Goal: Find contact information: Find contact information

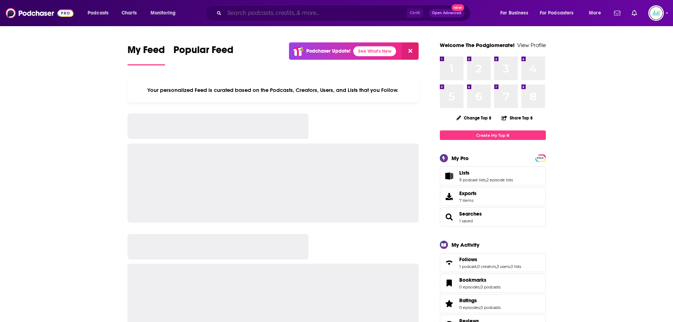
click at [231, 13] on input "Search podcasts, credits, & more..." at bounding box center [315, 12] width 182 height 11
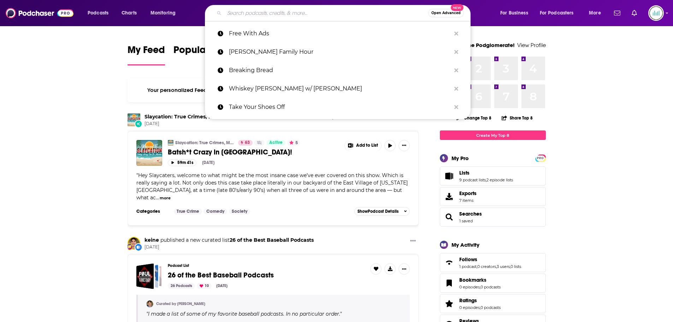
paste input "The Daily"
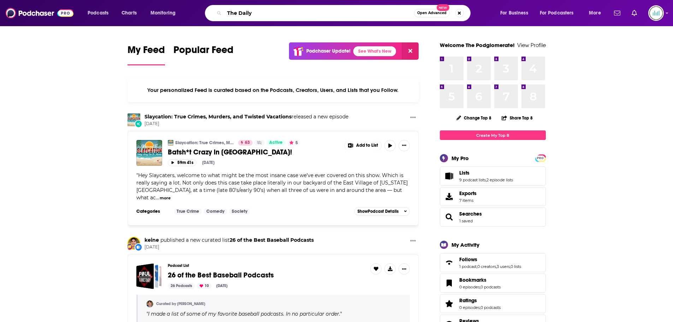
type input "The Daily"
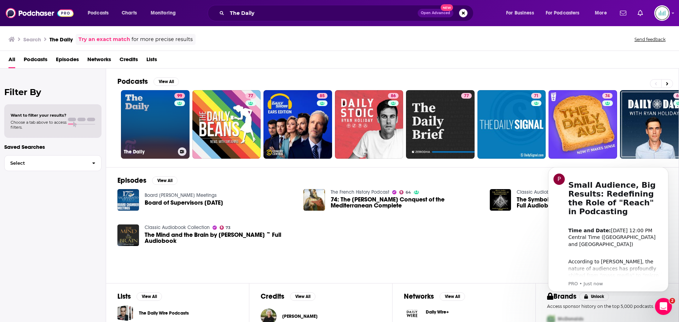
click at [145, 100] on link "99 The Daily" at bounding box center [155, 124] width 69 height 69
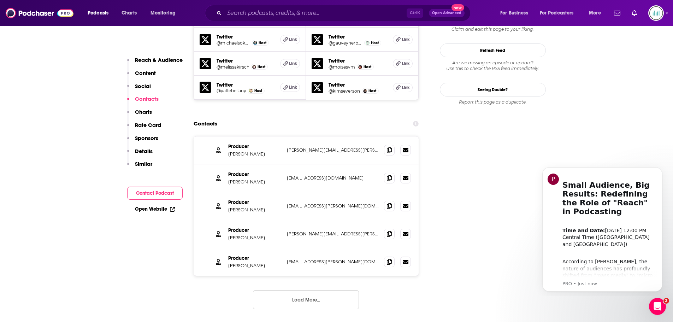
scroll to position [813, 0]
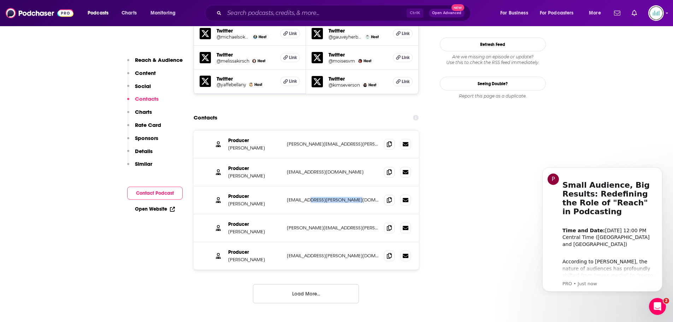
drag, startPoint x: 357, startPoint y: 173, endPoint x: 304, endPoint y: 173, distance: 53.0
click at [304, 197] on p "[EMAIL_ADDRESS][PERSON_NAME][DOMAIN_NAME]" at bounding box center [333, 200] width 92 height 6
click at [341, 214] on div "Producer [PERSON_NAME] [PERSON_NAME][EMAIL_ADDRESS][PERSON_NAME][DOMAIN_NAME] […" at bounding box center [307, 228] width 226 height 28
drag, startPoint x: 348, startPoint y: 117, endPoint x: 279, endPoint y: 117, distance: 68.9
click at [0, 0] on div "Producer [PERSON_NAME] [PERSON_NAME][EMAIL_ADDRESS][PERSON_NAME][DOMAIN_NAME] […" at bounding box center [0, 0] width 0 height 0
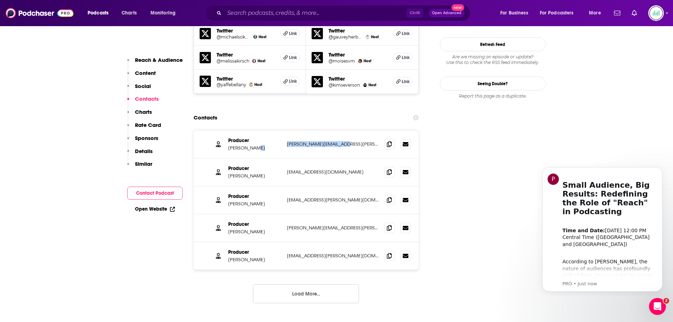
copy div "[PERSON_NAME][EMAIL_ADDRESS][PERSON_NAME][DOMAIN_NAME]"
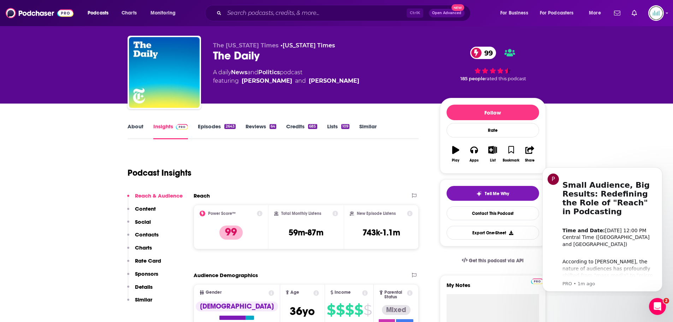
scroll to position [0, 0]
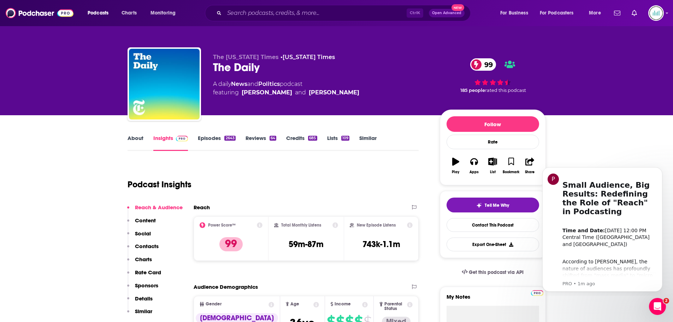
click at [133, 136] on link "About" at bounding box center [136, 143] width 16 height 16
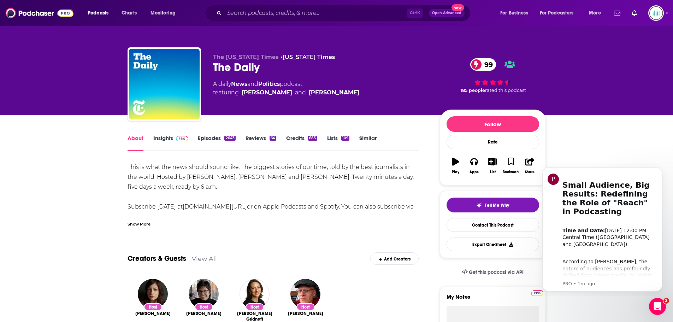
drag, startPoint x: 126, startPoint y: 167, endPoint x: 286, endPoint y: 191, distance: 161.8
copy div "This is what the news should sound like. The biggest stories of our time, told …"
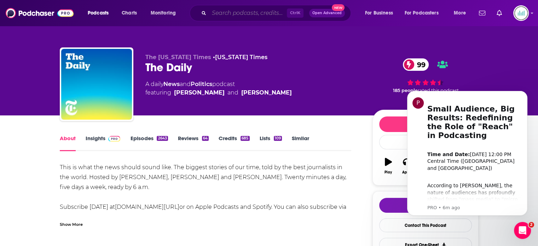
click at [222, 11] on input "Search podcasts, credits, & more..." at bounding box center [248, 12] width 78 height 11
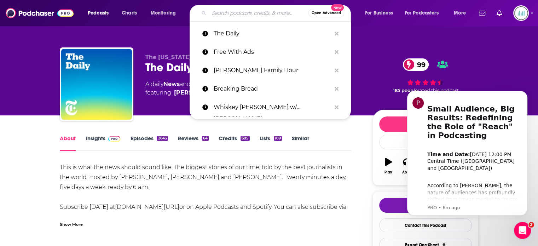
paste input "The Headlines"
type input "The Headlines"
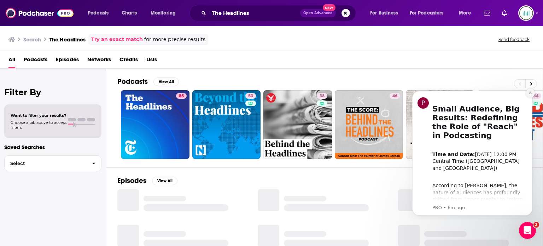
click at [531, 95] on button "Dismiss notification" at bounding box center [530, 92] width 9 height 9
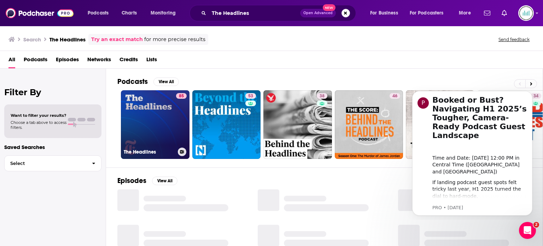
click at [167, 127] on link "85 The Headlines" at bounding box center [155, 124] width 69 height 69
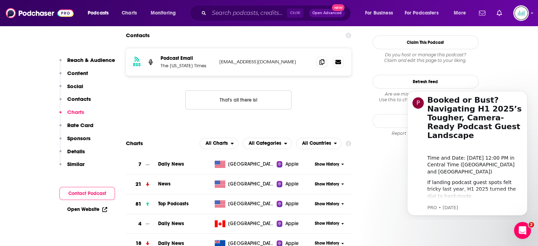
scroll to position [566, 0]
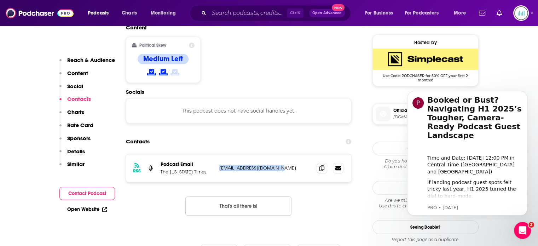
drag, startPoint x: 279, startPoint y: 134, endPoint x: 218, endPoint y: 135, distance: 60.8
click at [218, 154] on div "RSS Podcast Email The [US_STATE] Times [EMAIL_ADDRESS][DOMAIN_NAME] [EMAIL_ADDR…" at bounding box center [239, 168] width 226 height 28
copy p "[EMAIL_ADDRESS][DOMAIN_NAME]"
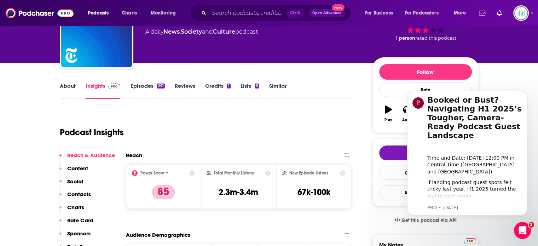
scroll to position [0, 0]
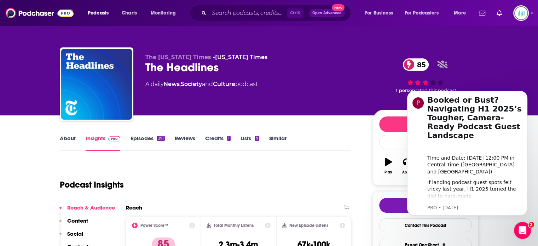
click at [67, 139] on link "About" at bounding box center [68, 143] width 16 height 16
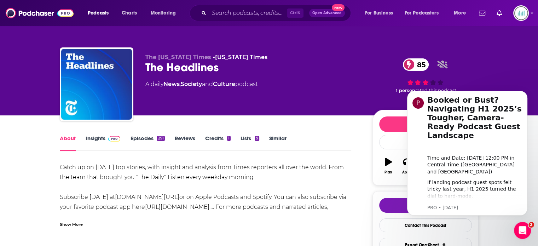
drag, startPoint x: 61, startPoint y: 165, endPoint x: 262, endPoint y: 180, distance: 201.4
click at [262, 180] on div "Catch up on [DATE] top stories, with insight and analysis from Times reporters …" at bounding box center [206, 191] width 292 height 59
copy div "Catch up on [DATE] top stories, with insight and analysis from Times reporters …"
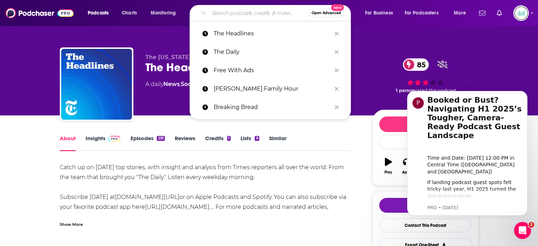
click at [224, 14] on input "Search podcasts, credits, & more..." at bounding box center [258, 12] width 99 height 11
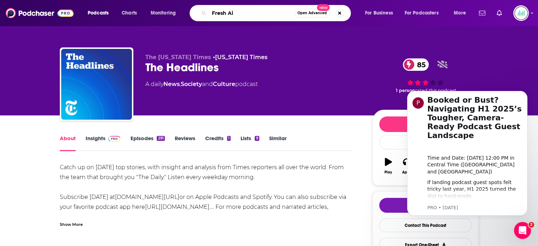
type input "Fresh Air"
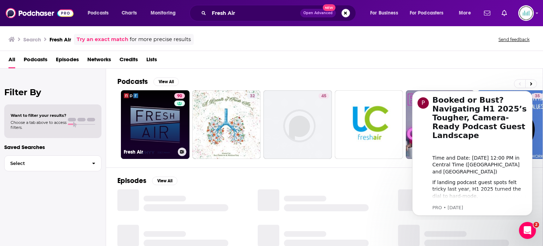
click at [159, 114] on link "90 Fresh Air" at bounding box center [155, 124] width 69 height 69
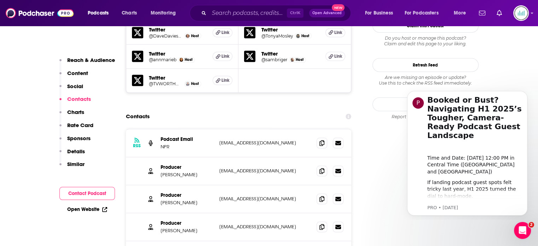
scroll to position [707, 0]
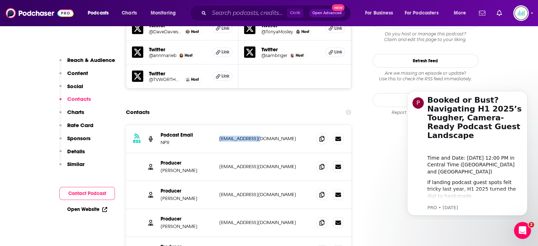
drag, startPoint x: 260, startPoint y: 104, endPoint x: 219, endPoint y: 106, distance: 41.0
click at [219, 135] on p "[EMAIL_ADDRESS][DOMAIN_NAME]" at bounding box center [265, 138] width 92 height 6
copy p "[EMAIL_ADDRESS][DOMAIN_NAME]"
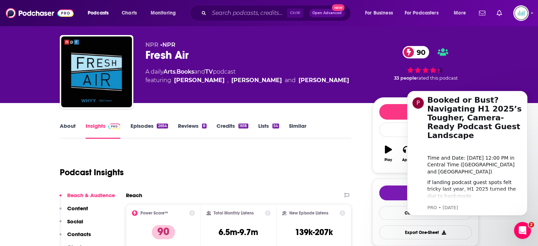
scroll to position [0, 0]
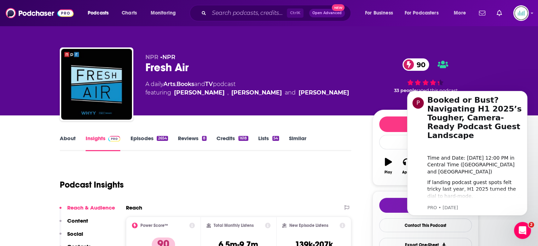
click at [62, 141] on link "About" at bounding box center [68, 143] width 16 height 16
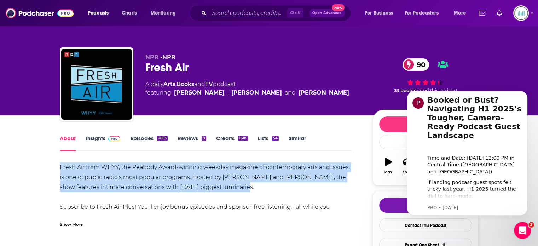
drag, startPoint x: 58, startPoint y: 165, endPoint x: 246, endPoint y: 188, distance: 189.1
copy div "Fresh Air from WHYY, the Peabody Award-winning weekday magazine of contemporary…"
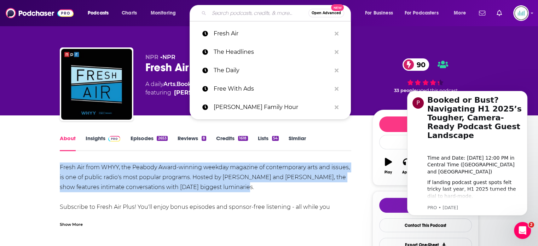
click at [230, 16] on input "Search podcasts, credits, & more..." at bounding box center [258, 12] width 99 height 11
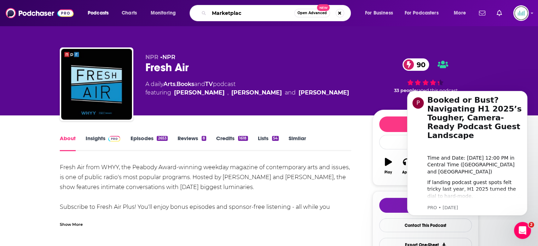
type input "Marketplace"
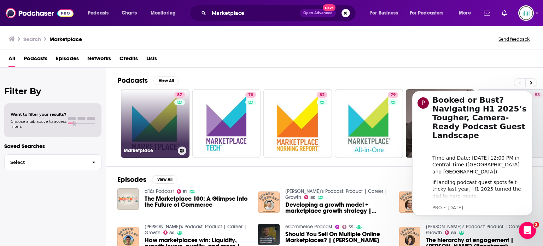
click at [147, 105] on link "87 Marketplace" at bounding box center [155, 123] width 69 height 69
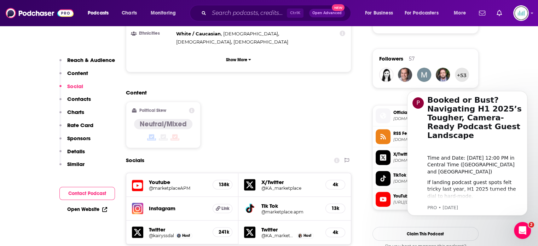
scroll to position [672, 0]
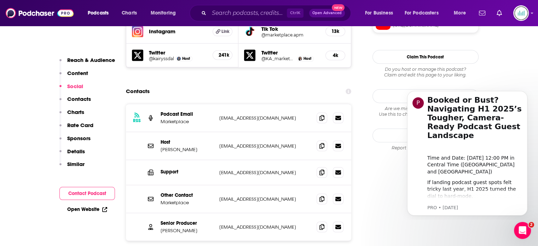
drag, startPoint x: 219, startPoint y: 73, endPoint x: 313, endPoint y: 73, distance: 94.0
click at [313, 104] on div "RSS Podcast Email Marketplace [EMAIL_ADDRESS][DOMAIN_NAME] [EMAIL_ADDRESS][DOMA…" at bounding box center [239, 118] width 226 height 28
copy p "[EMAIL_ADDRESS][DOMAIN_NAME]"
drag, startPoint x: 276, startPoint y: 103, endPoint x: 211, endPoint y: 104, distance: 65.8
click at [0, 0] on div "Host [PERSON_NAME] [EMAIL_ADDRESS][DOMAIN_NAME] [EMAIL_ADDRESS][DOMAIN_NAME]" at bounding box center [0, 0] width 0 height 0
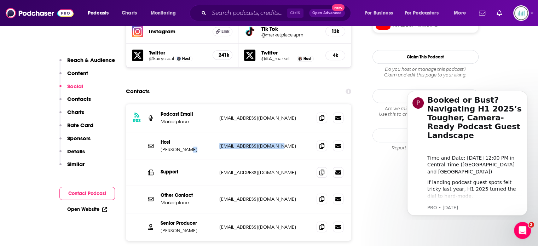
copy div "[EMAIL_ADDRESS][DOMAIN_NAME]"
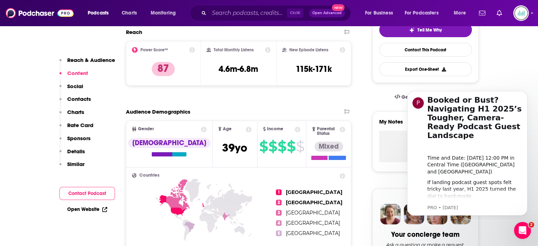
scroll to position [0, 0]
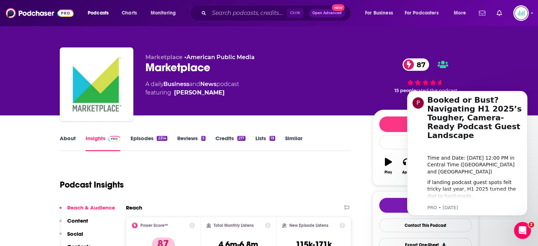
click at [66, 138] on link "About" at bounding box center [68, 143] width 16 height 16
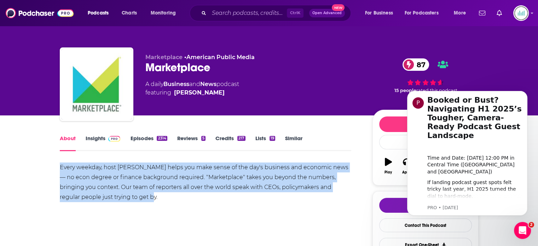
drag, startPoint x: 60, startPoint y: 165, endPoint x: 116, endPoint y: 194, distance: 62.6
click at [116, 194] on div "Every weekday, host [PERSON_NAME] helps you make sense of the day's business an…" at bounding box center [206, 182] width 292 height 40
copy div "Every weekday, host [PERSON_NAME] helps you make sense of the day's business an…"
click at [228, 15] on input "Search podcasts, credits, & more..." at bounding box center [248, 12] width 78 height 11
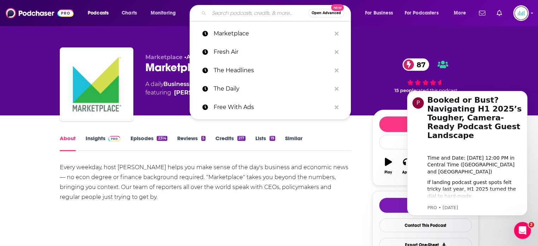
paste input "The Indicator"
type input "The Indicator"
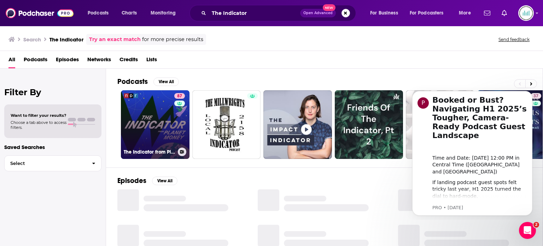
click at [160, 127] on link "87 The Indicator from Planet Money" at bounding box center [155, 124] width 69 height 69
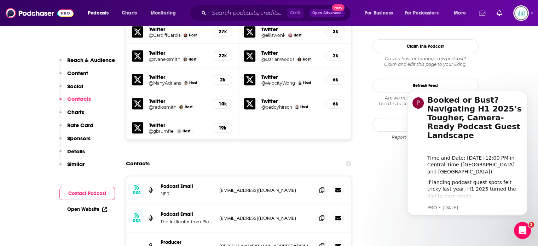
scroll to position [742, 0]
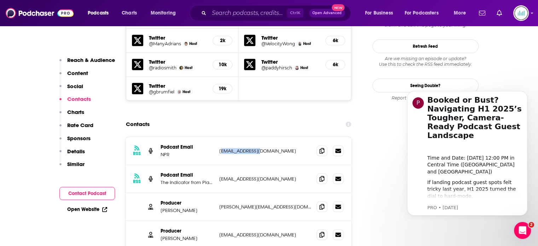
drag, startPoint x: 263, startPoint y: 109, endPoint x: 221, endPoint y: 107, distance: 42.1
click at [221, 148] on p "[EMAIL_ADDRESS][DOMAIN_NAME]" at bounding box center [265, 151] width 92 height 6
drag, startPoint x: 263, startPoint y: 137, endPoint x: 217, endPoint y: 138, distance: 46.0
click at [217, 165] on div "RSS Podcast Email The Indicator from Planet Money [EMAIL_ADDRESS][DOMAIN_NAME] …" at bounding box center [239, 179] width 226 height 28
copy p "[EMAIL_ADDRESS][DOMAIN_NAME]"
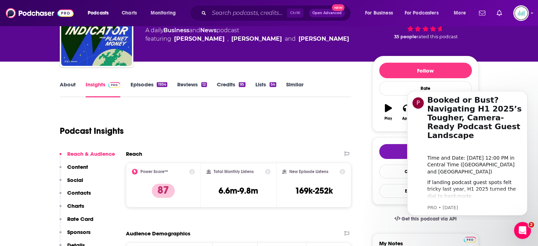
scroll to position [0, 0]
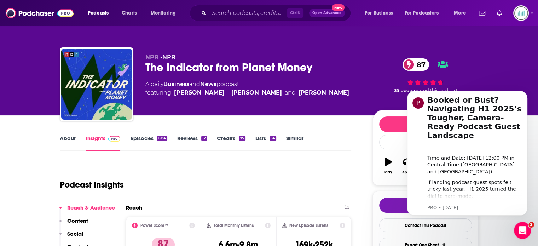
click at [64, 140] on link "About" at bounding box center [68, 143] width 16 height 16
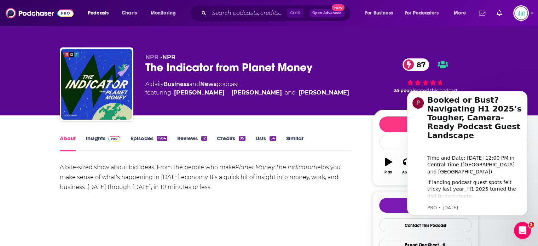
drag, startPoint x: 58, startPoint y: 166, endPoint x: 216, endPoint y: 188, distance: 160.2
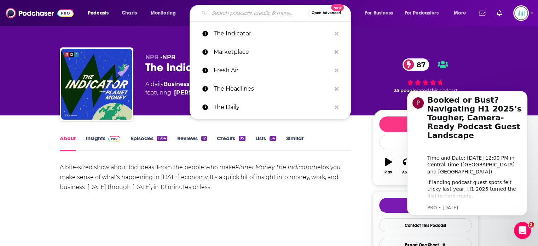
click at [218, 15] on input "Search podcasts, credits, & more..." at bounding box center [258, 12] width 99 height 11
paste input "The [PERSON_NAME] Show"
type input "The [PERSON_NAME] Show"
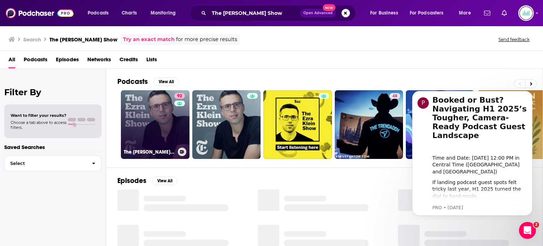
click at [136, 106] on link "92 The [PERSON_NAME] Show" at bounding box center [155, 124] width 69 height 69
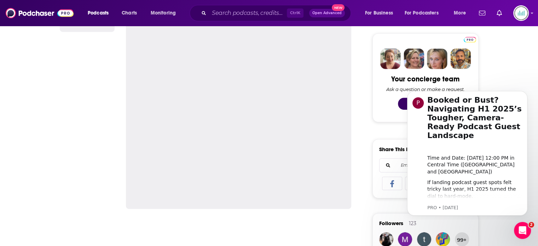
scroll to position [212, 0]
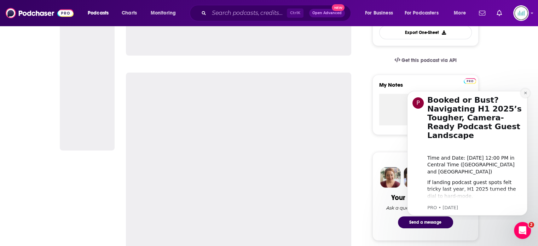
click at [523, 92] on icon "Dismiss notification" at bounding box center [525, 93] width 4 height 4
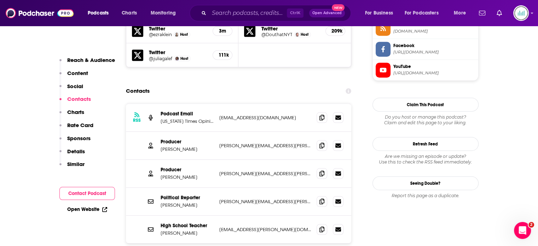
scroll to position [672, 0]
drag, startPoint x: 274, startPoint y: 101, endPoint x: 219, endPoint y: 99, distance: 54.5
click at [219, 132] on div "Producer [PERSON_NAME] [PERSON_NAME][EMAIL_ADDRESS][PERSON_NAME][DOMAIN_NAME] […" at bounding box center [239, 146] width 226 height 28
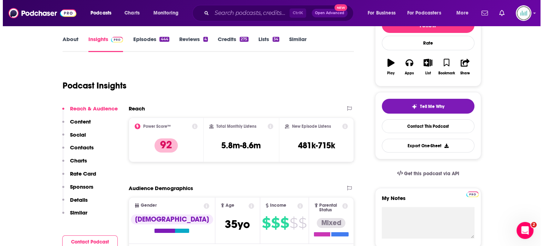
scroll to position [0, 0]
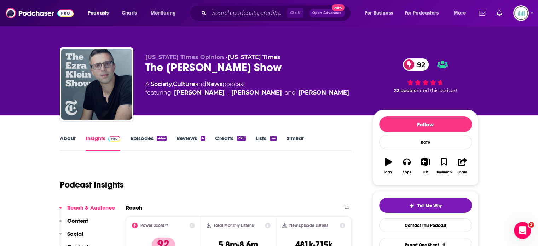
click at [60, 139] on link "About" at bounding box center [68, 143] width 16 height 16
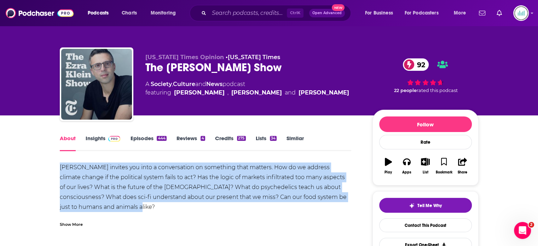
drag, startPoint x: 57, startPoint y: 168, endPoint x: 119, endPoint y: 208, distance: 73.3
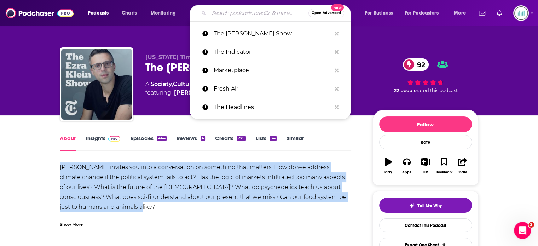
click at [218, 14] on input "Search podcasts, credits, & more..." at bounding box center [258, 12] width 99 height 11
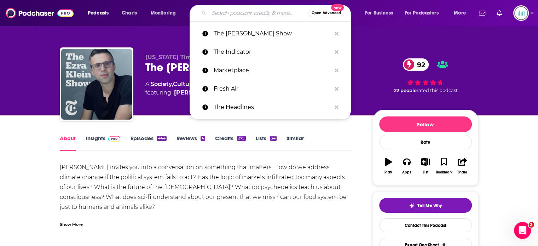
paste input "Planet Money"
type input "Planet Money"
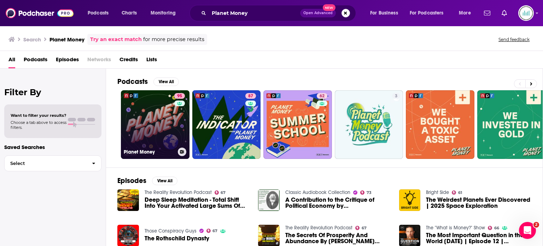
click at [134, 115] on link "95 Planet Money" at bounding box center [155, 124] width 69 height 69
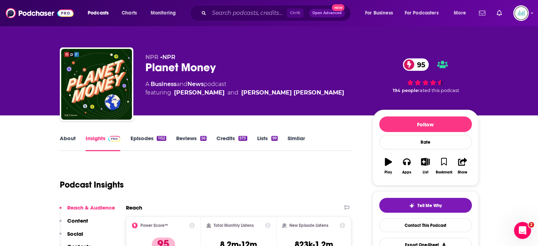
click at [62, 136] on link "About" at bounding box center [68, 143] width 16 height 16
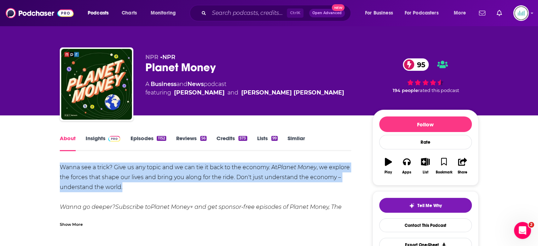
drag, startPoint x: 58, startPoint y: 165, endPoint x: 123, endPoint y: 186, distance: 68.0
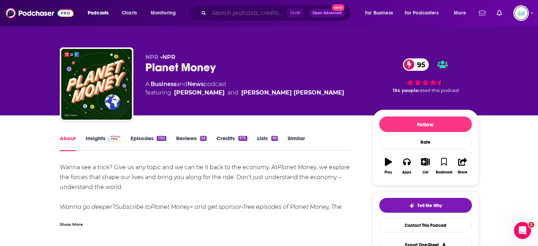
click at [215, 11] on input "Search podcasts, credits, & more..." at bounding box center [248, 12] width 78 height 11
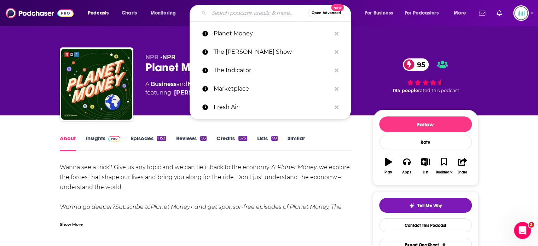
paste input "Interesting Times with [PERSON_NAME]"
type input "Interesting Times with [PERSON_NAME]"
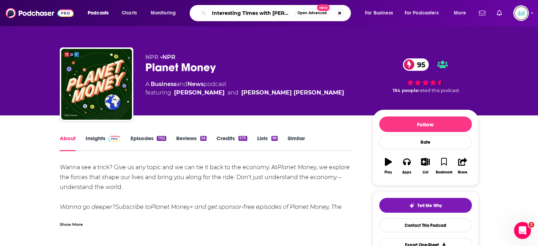
scroll to position [0, 16]
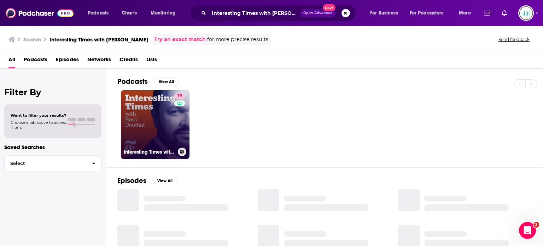
click at [161, 123] on link "79 Interesting Times with [PERSON_NAME]" at bounding box center [155, 124] width 69 height 69
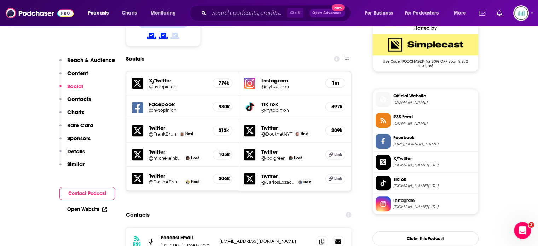
scroll to position [707, 0]
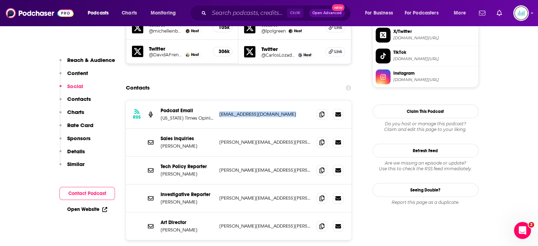
drag, startPoint x: 288, startPoint y: 89, endPoint x: 219, endPoint y: 90, distance: 69.3
click at [219, 111] on p "[EMAIL_ADDRESS][DOMAIN_NAME]" at bounding box center [265, 114] width 92 height 6
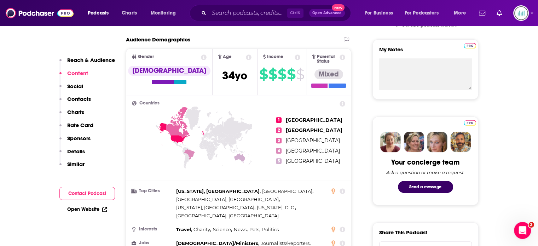
scroll to position [0, 0]
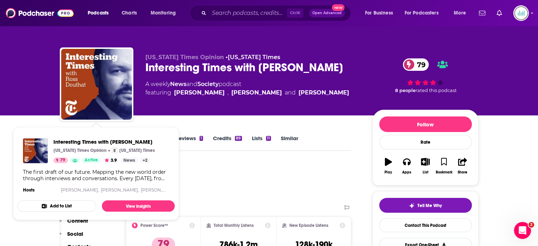
click at [235, 169] on div "Podcast Insights" at bounding box center [203, 180] width 286 height 36
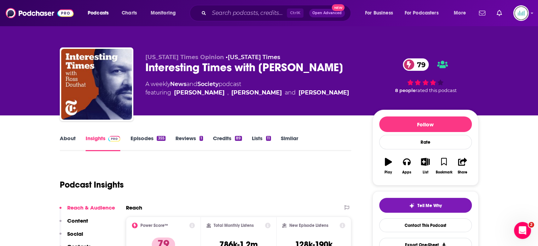
click at [69, 138] on link "About" at bounding box center [68, 143] width 16 height 16
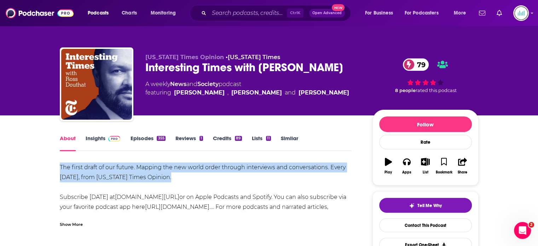
drag, startPoint x: 58, startPoint y: 167, endPoint x: 181, endPoint y: 175, distance: 122.6
click at [218, 15] on input "Search podcasts, credits, & more..." at bounding box center [248, 12] width 78 height 11
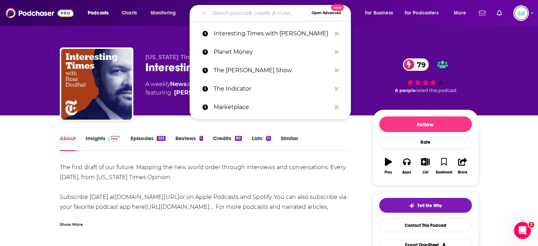
paste input "This American Life"
type input "This American Life"
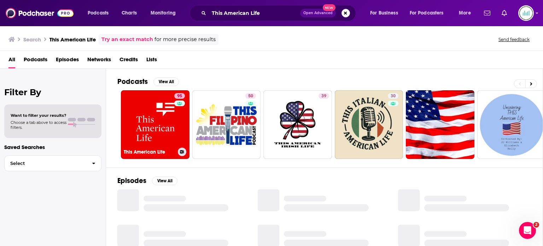
click at [156, 119] on link "95 This American Life" at bounding box center [155, 124] width 69 height 69
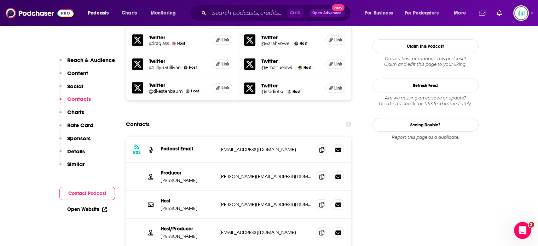
scroll to position [707, 0]
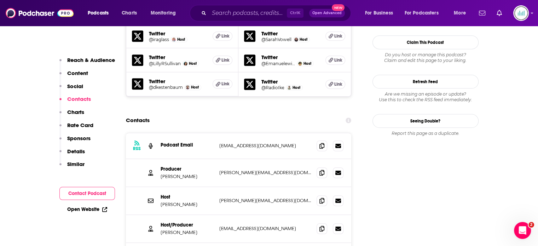
click at [255, 142] on p "[EMAIL_ADDRESS][DOMAIN_NAME]" at bounding box center [265, 145] width 92 height 6
drag, startPoint x: 255, startPoint y: 103, endPoint x: 216, endPoint y: 104, distance: 38.2
click at [216, 133] on div "RSS Podcast Email [EMAIL_ADDRESS][DOMAIN_NAME] [EMAIL_ADDRESS][DOMAIN_NAME]" at bounding box center [239, 146] width 226 height 26
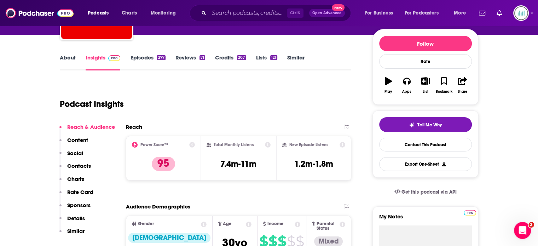
scroll to position [0, 0]
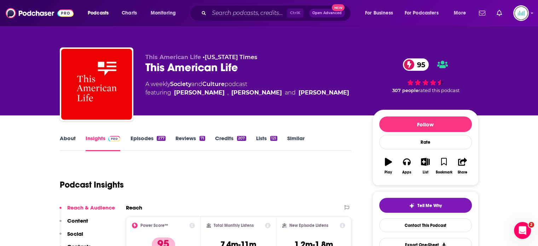
click at [66, 137] on link "About" at bounding box center [68, 143] width 16 height 16
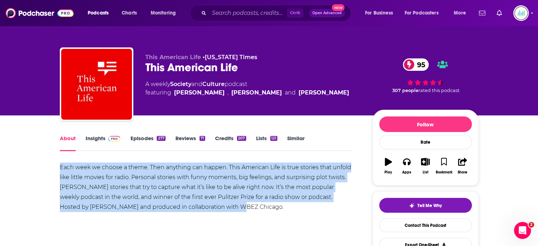
drag, startPoint x: 59, startPoint y: 166, endPoint x: 213, endPoint y: 207, distance: 158.6
click at [213, 207] on div "Each week we choose a theme. Then anything can happen. This American Life is tr…" at bounding box center [206, 186] width 292 height 49
click at [214, 13] on input "Search podcasts, credits, & more..." at bounding box center [248, 12] width 78 height 11
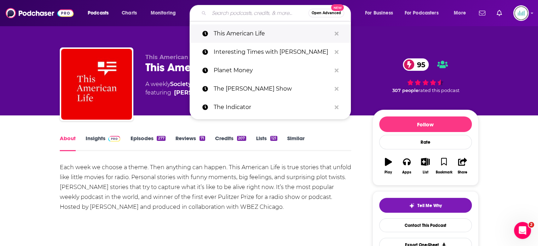
paste input "Radiolab"
type input "Radiolab"
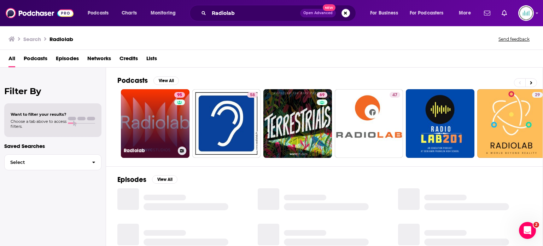
click at [158, 116] on link "95 Radiolab" at bounding box center [155, 123] width 69 height 69
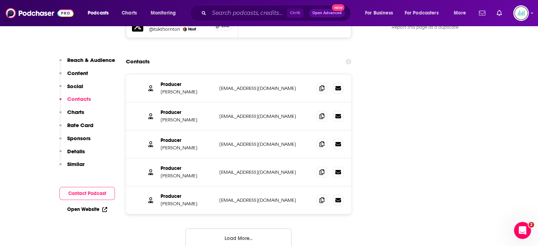
scroll to position [778, 0]
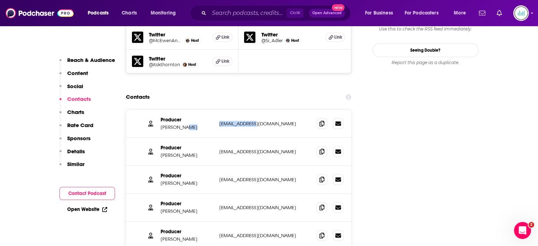
drag, startPoint x: 259, startPoint y: 82, endPoint x: 206, endPoint y: 82, distance: 52.3
click at [0, 0] on div "Producer [PERSON_NAME] [EMAIL_ADDRESS][DOMAIN_NAME] [EMAIL_ADDRESS][DOMAIN_NAME]" at bounding box center [0, 0] width 0 height 0
click at [321, 120] on icon at bounding box center [321, 123] width 5 height 6
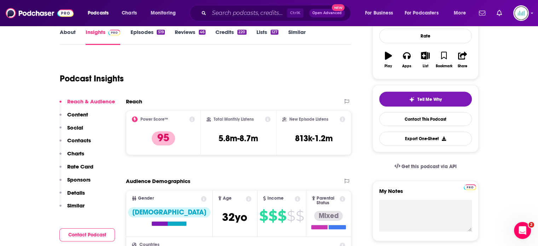
scroll to position [0, 0]
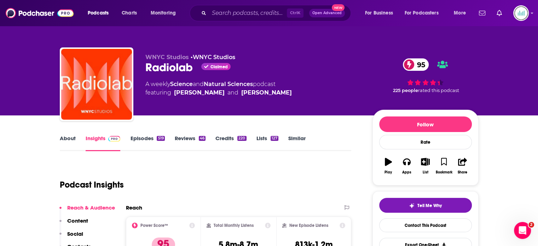
click at [68, 138] on link "About" at bounding box center [68, 143] width 16 height 16
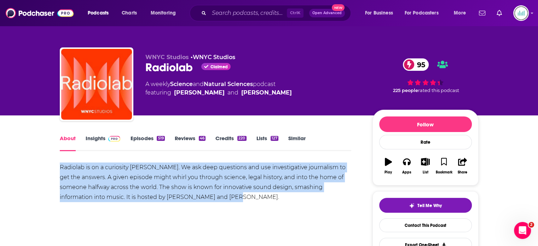
drag, startPoint x: 59, startPoint y: 166, endPoint x: 207, endPoint y: 196, distance: 150.7
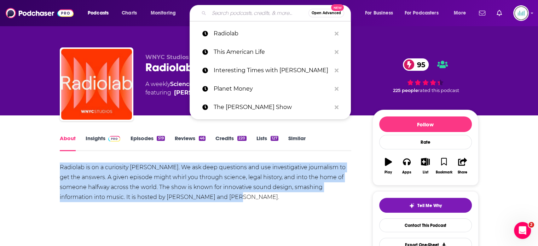
click at [244, 12] on input "Search podcasts, credits, & more..." at bounding box center [258, 12] width 99 height 11
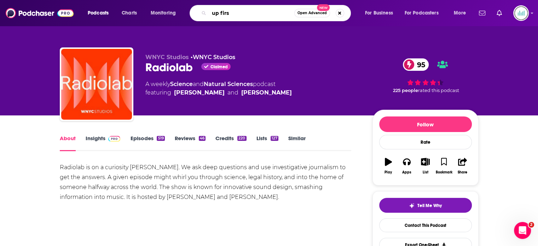
type input "up first"
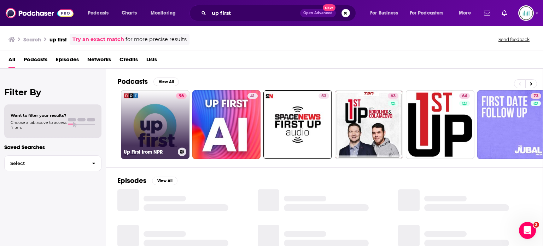
click at [162, 116] on link "96 Up First from NPR" at bounding box center [155, 124] width 69 height 69
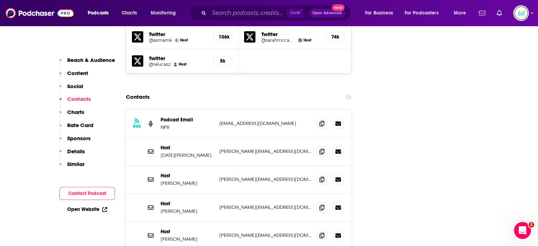
scroll to position [813, 0]
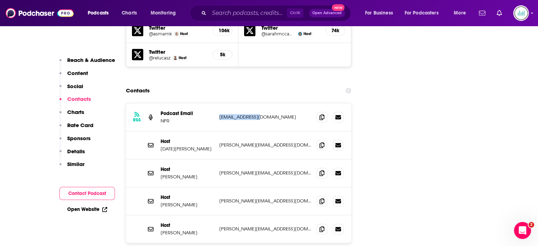
drag, startPoint x: 263, startPoint y: 80, endPoint x: 219, endPoint y: 81, distance: 43.8
click at [219, 114] on p "[EMAIL_ADDRESS][DOMAIN_NAME]" at bounding box center [265, 117] width 92 height 6
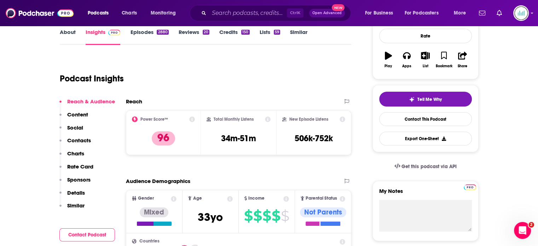
scroll to position [0, 0]
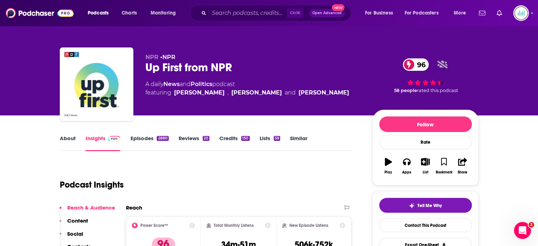
click at [67, 139] on link "About" at bounding box center [68, 143] width 16 height 16
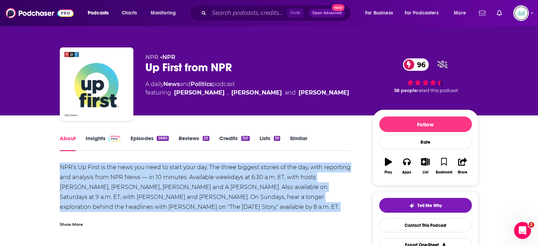
drag, startPoint x: 57, startPoint y: 167, endPoint x: 346, endPoint y: 205, distance: 291.3
click at [97, 141] on link "Insights" at bounding box center [103, 143] width 35 height 16
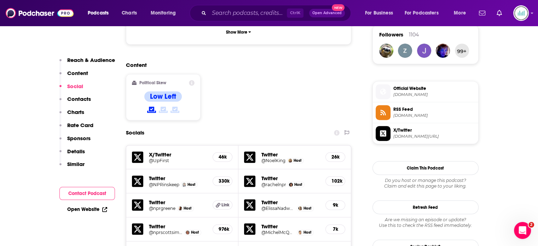
scroll to position [636, 0]
